Goal: Task Accomplishment & Management: Complete application form

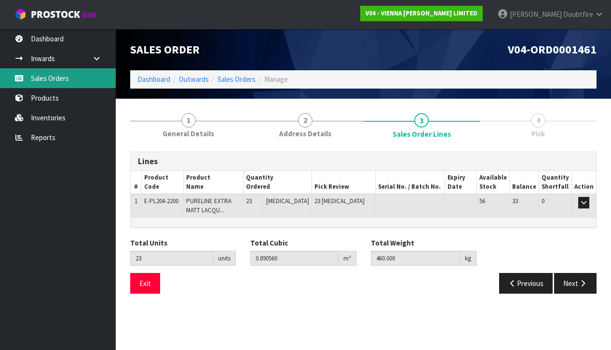
click at [46, 83] on link "Sales Orders" at bounding box center [58, 78] width 116 height 20
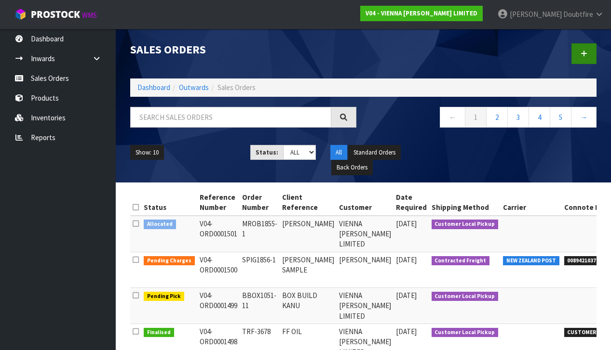
click at [585, 59] on link at bounding box center [583, 53] width 25 height 21
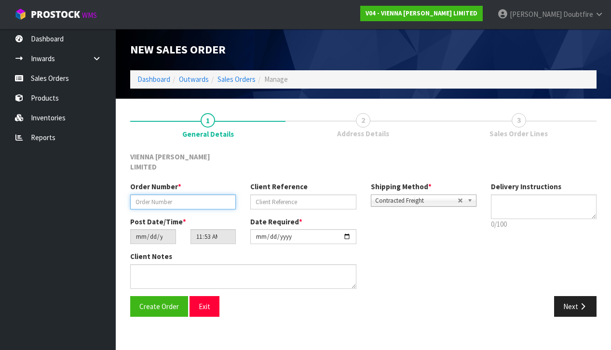
paste input "MPAU1073-3"
type input "MPAU1073-3"
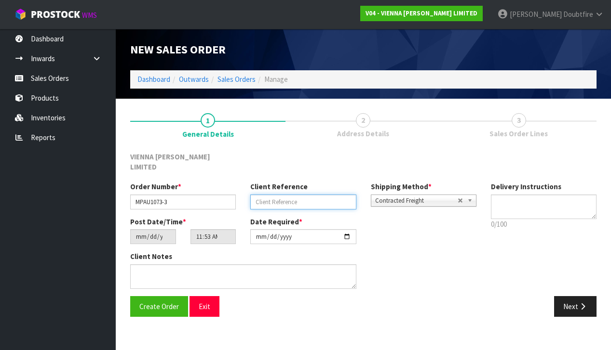
click at [269, 195] on input "text" at bounding box center [303, 202] width 106 height 15
type input "[PERSON_NAME]"
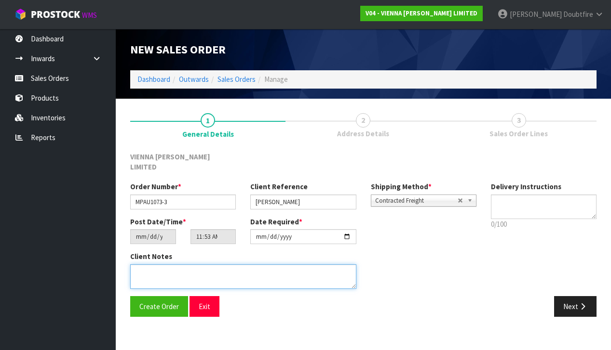
click at [176, 265] on textarea at bounding box center [243, 277] width 226 height 25
type textarea ","
type textarea "[PERSON_NAME]"
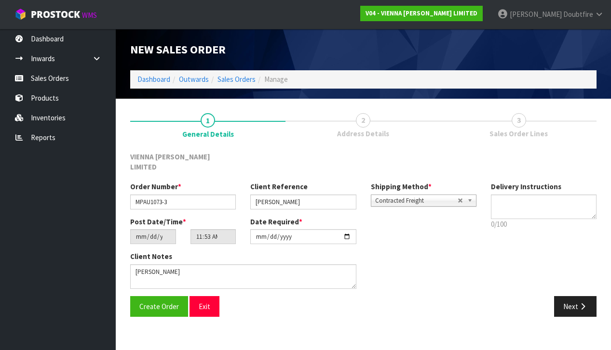
click at [406, 195] on span "Contracted Freight" at bounding box center [416, 201] width 82 height 12
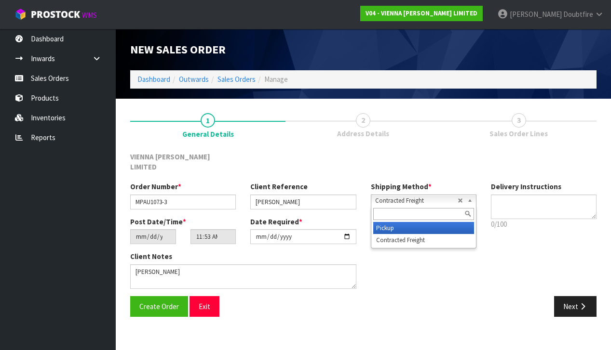
click at [385, 222] on li "Pickup" at bounding box center [423, 228] width 101 height 12
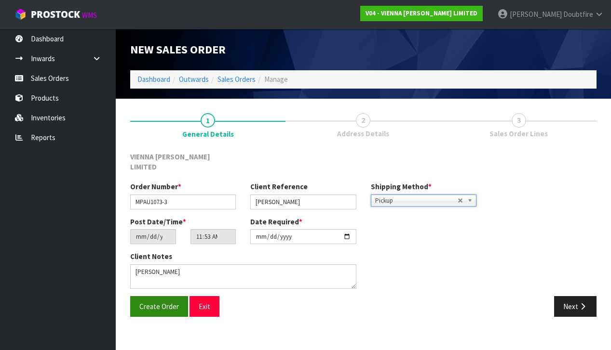
click at [147, 302] on span "Create Order" at bounding box center [159, 306] width 40 height 9
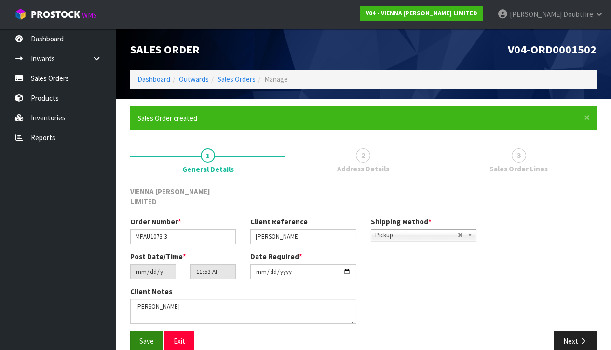
click at [148, 331] on button "Save" at bounding box center [146, 341] width 33 height 21
click at [580, 338] on icon "button" at bounding box center [582, 341] width 9 height 7
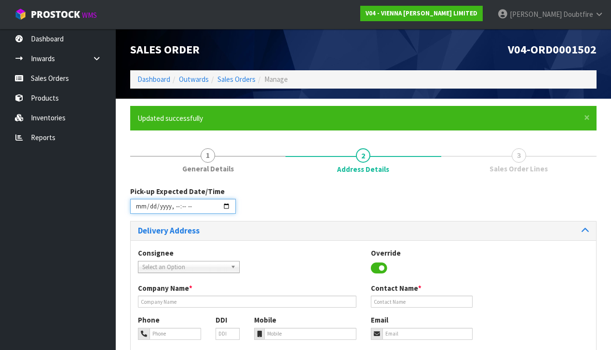
click at [140, 211] on input "datetime-local" at bounding box center [183, 206] width 106 height 15
drag, startPoint x: 272, startPoint y: 255, endPoint x: 175, endPoint y: 220, distance: 102.5
click at [272, 255] on div "Consignee 000001.BAY MECHANICS - BAY MECHANICS 000001A - BRAKE & TRANSMISSION N…" at bounding box center [363, 265] width 465 height 35
click at [172, 213] on input "datetime-local" at bounding box center [183, 206] width 106 height 15
click at [323, 248] on div "Consignee 000001.BAY MECHANICS - BAY MECHANICS 000001A - BRAKE & TRANSMISSION N…" at bounding box center [363, 265] width 465 height 35
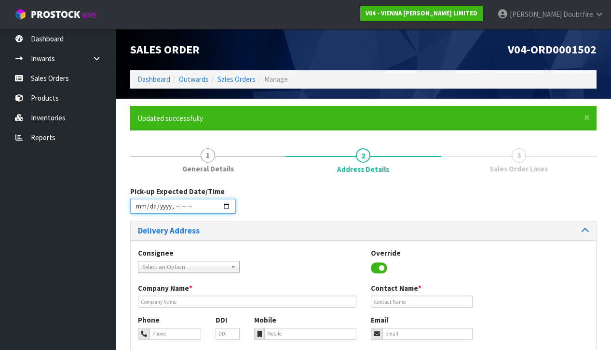
click at [174, 214] on input "datetime-local" at bounding box center [183, 206] width 106 height 15
drag, startPoint x: 219, startPoint y: 230, endPoint x: 199, endPoint y: 221, distance: 22.0
click at [215, 227] on h3 "Delivery Address" at bounding box center [247, 231] width 218 height 9
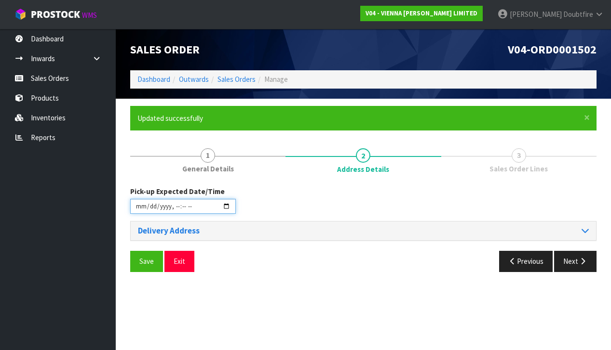
click at [183, 212] on input "datetime-local" at bounding box center [183, 206] width 106 height 15
drag, startPoint x: 222, startPoint y: 245, endPoint x: 202, endPoint y: 221, distance: 30.9
click at [219, 242] on div "Pick-up Expected Date/Time Delivery Address Consignee 000001.BAY MECHANICS - BA…" at bounding box center [363, 233] width 466 height 93
click at [192, 214] on input "datetime-local" at bounding box center [183, 206] width 106 height 15
click at [227, 244] on div "Pick-up Expected Date/Time Delivery Address Consignee 000001.BAY MECHANICS - BA…" at bounding box center [363, 233] width 466 height 93
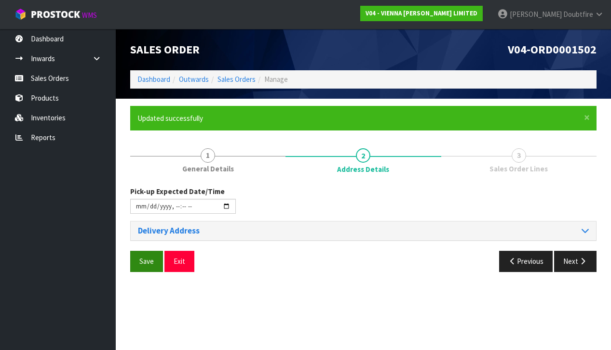
click at [146, 263] on span "Save" at bounding box center [146, 261] width 14 height 9
type input "[DATE]T13:00"
click at [149, 231] on h3 "Delivery Address" at bounding box center [247, 231] width 218 height 9
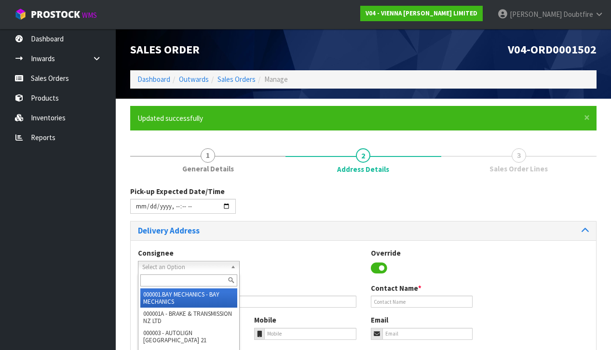
click at [157, 265] on span "Select an Option" at bounding box center [184, 268] width 84 height 12
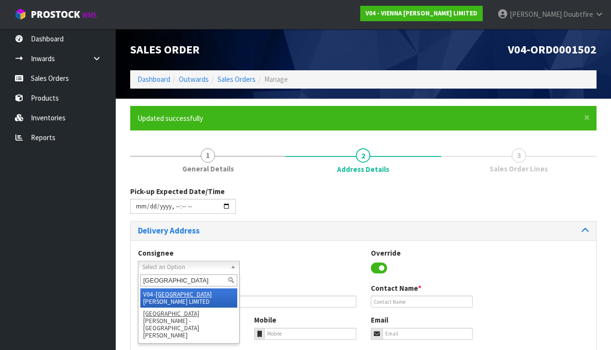
type input "[GEOGRAPHIC_DATA]"
click at [180, 294] on li "V04 - VIENNA [PERSON_NAME] LIMITED" at bounding box center [188, 298] width 97 height 19
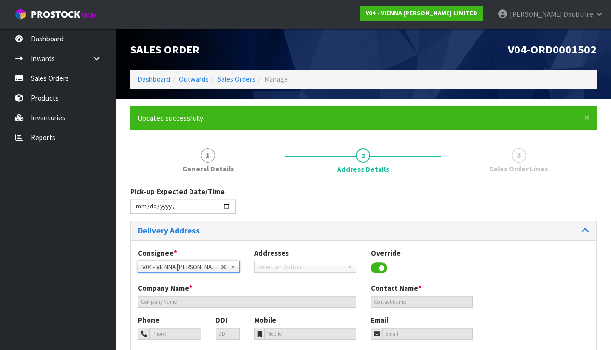
type input "VIENNA [PERSON_NAME] LIMITED"
type input "[PERSON_NAME]"
type input "[PHONE_NUMBER]"
type input "[PERSON_NAME][EMAIL_ADDRESS][DOMAIN_NAME]"
type input "2 ROXBURGH ST"
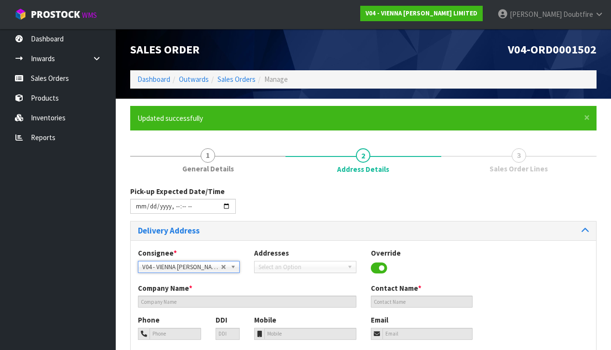
type input "1023"
type input "[GEOGRAPHIC_DATA]"
type input "NEWMARKET"
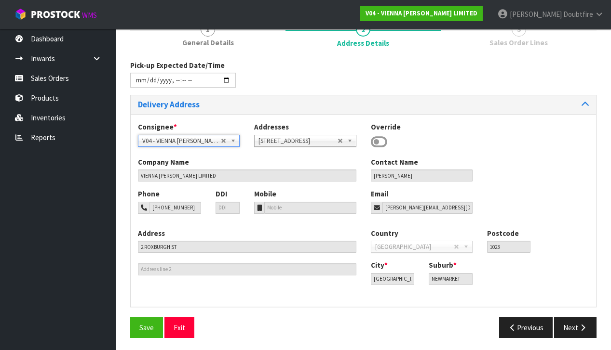
scroll to position [126, 0]
click at [148, 325] on span "Save" at bounding box center [146, 328] width 14 height 9
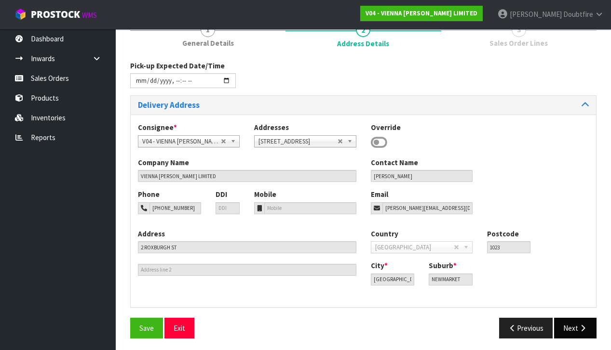
click at [585, 327] on icon "button" at bounding box center [582, 328] width 9 height 7
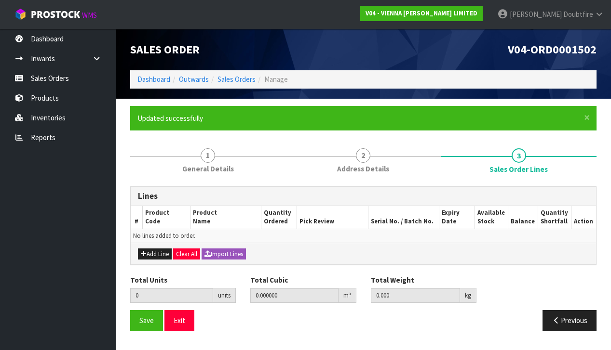
scroll to position [0, 0]
click at [151, 253] on button "Add Line" at bounding box center [155, 255] width 34 height 12
type input "0"
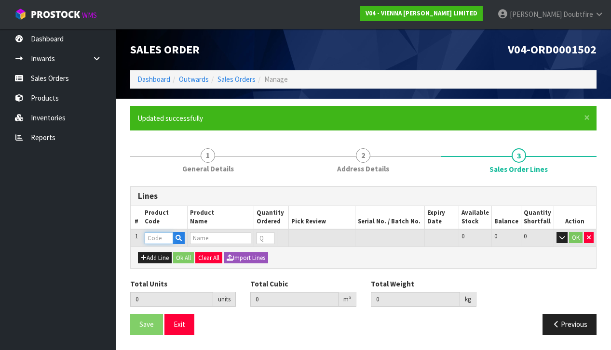
click at [156, 238] on input "text" at bounding box center [159, 238] width 28 height 12
type input "B-TP5"
click at [187, 254] on link "B-TP5 -2200" at bounding box center [184, 252] width 76 height 13
type input "B-TP5-2200"
type input "0.000000"
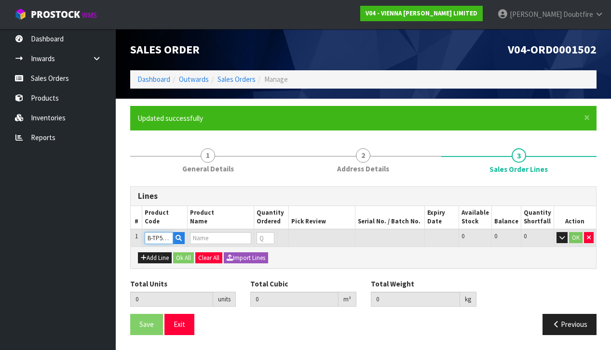
type input "0.000"
type input "BALTIC TAUPE ML [GEOGRAPHIC_DATA]"
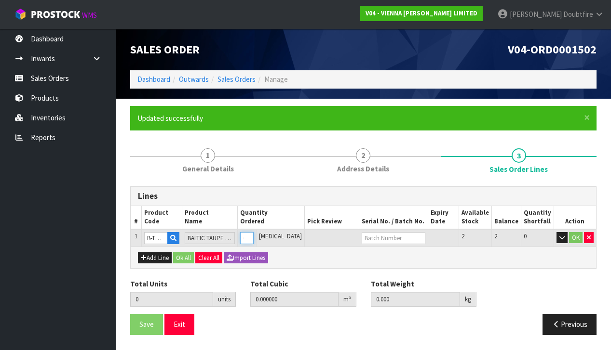
type input "1"
type input "0.051282"
type input "25"
click at [254, 233] on input "1" at bounding box center [246, 238] width 13 height 12
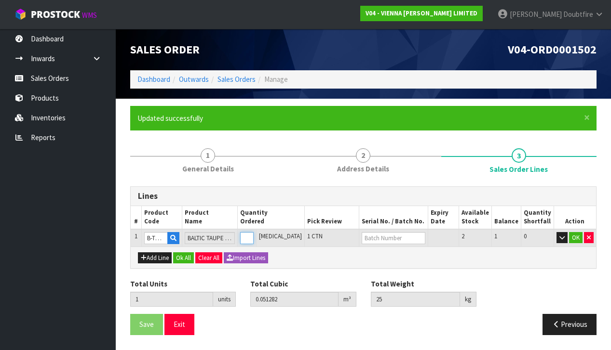
type input "2"
type input "0.102564"
type input "50"
click at [254, 233] on input "2" at bounding box center [246, 238] width 13 height 12
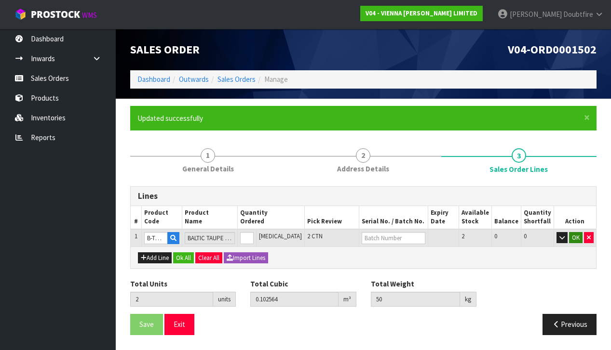
click at [578, 236] on button "OK" at bounding box center [575, 238] width 13 height 12
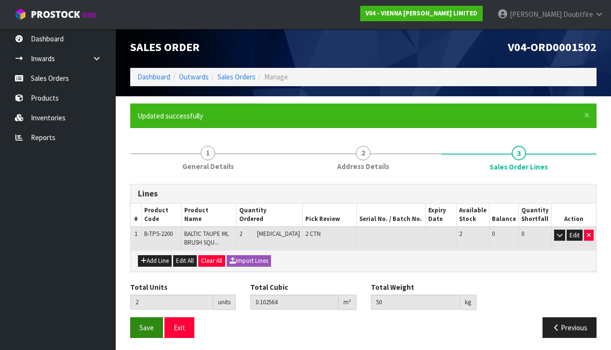
scroll to position [2, 0]
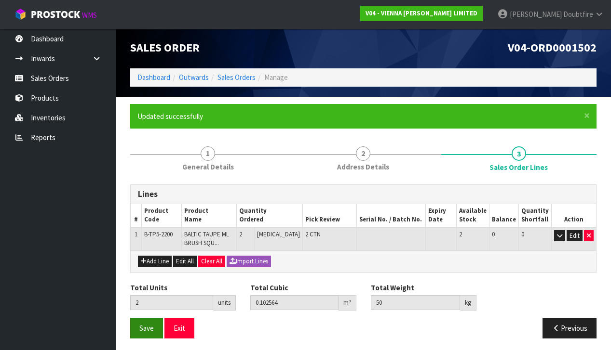
click at [148, 325] on span "Save" at bounding box center [146, 328] width 14 height 9
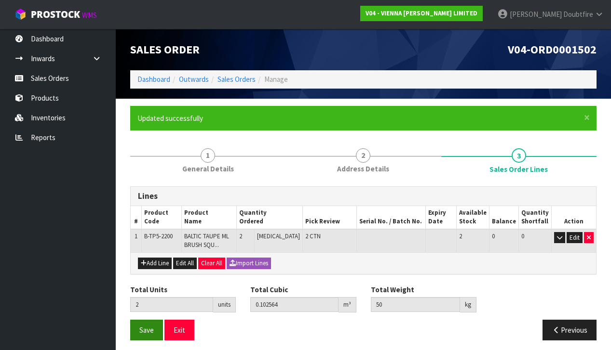
click at [145, 328] on span "Save" at bounding box center [146, 330] width 14 height 9
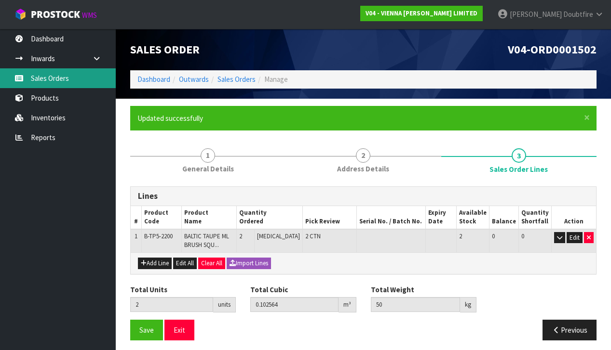
scroll to position [0, 0]
click at [49, 79] on link "Sales Orders" at bounding box center [58, 78] width 116 height 20
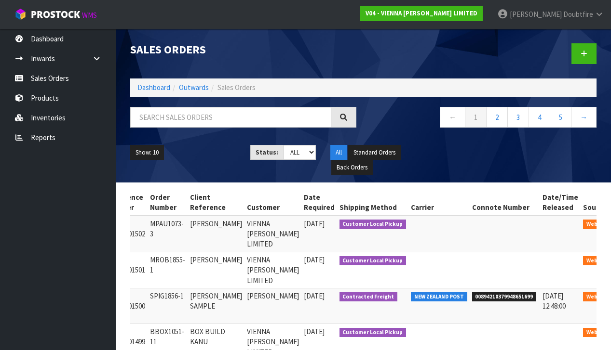
scroll to position [0, 92]
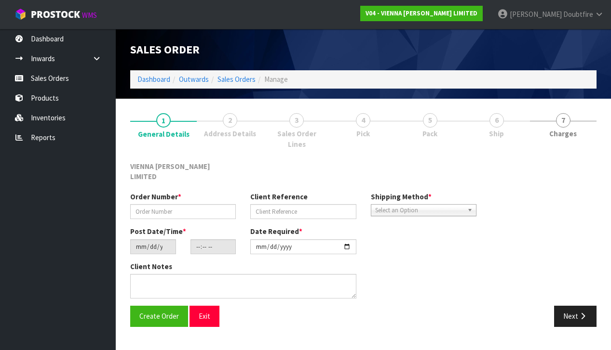
type input "MPAU1073-3"
type input "[PERSON_NAME]"
type input "[DATE]"
type input "11:53:00.000"
type input "[DATE]"
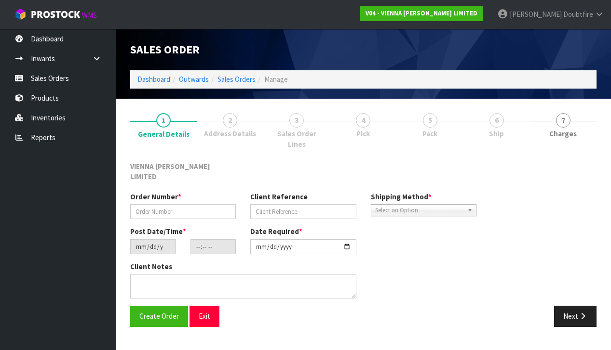
type textarea "[PERSON_NAME]"
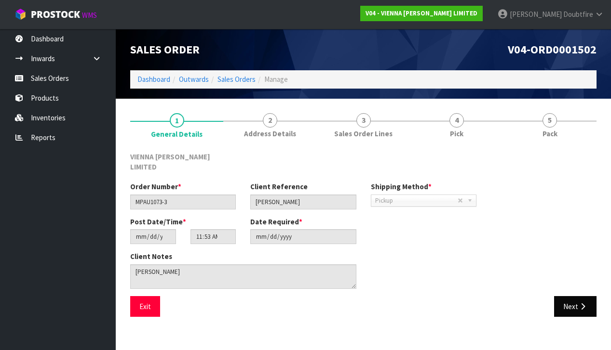
click at [577, 296] on button "Next" at bounding box center [575, 306] width 42 height 21
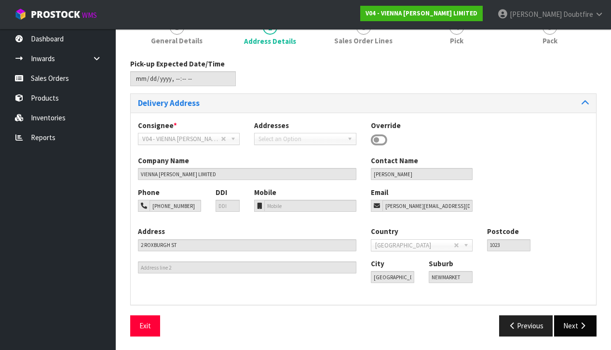
scroll to position [92, 0]
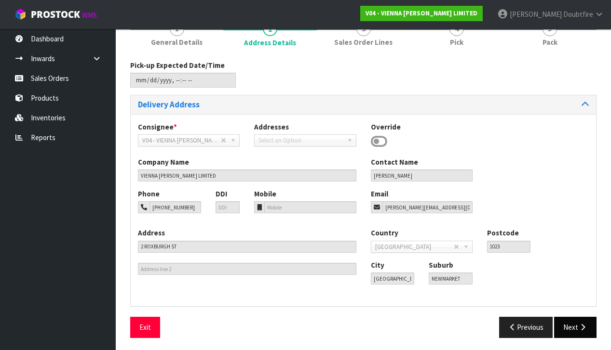
click at [576, 324] on button "Next" at bounding box center [575, 327] width 42 height 21
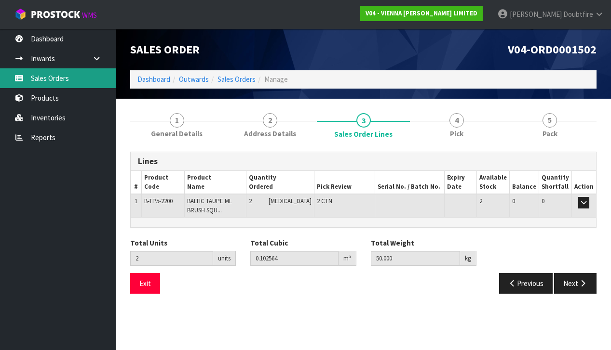
click at [43, 79] on link "Sales Orders" at bounding box center [58, 78] width 116 height 20
